Goal: Find specific page/section: Find specific page/section

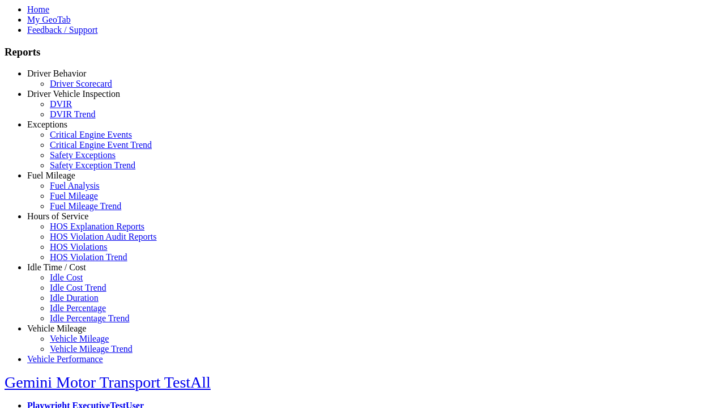
click at [65, 129] on link "Exceptions" at bounding box center [47, 125] width 40 height 10
click at [74, 160] on link "Safety Exceptions" at bounding box center [83, 155] width 66 height 10
select select
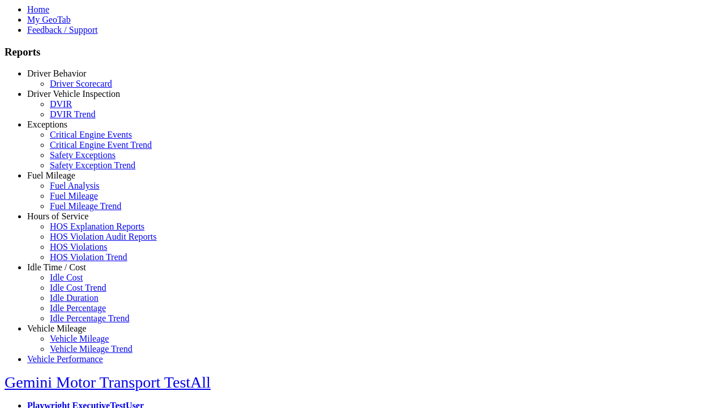
select select
